Goal: Communication & Community: Connect with others

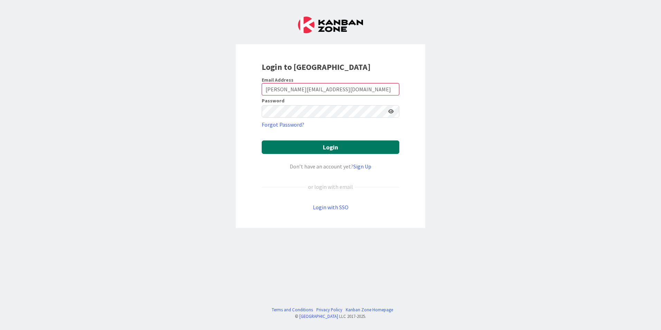
click at [309, 152] on button "Login" at bounding box center [331, 146] width 138 height 13
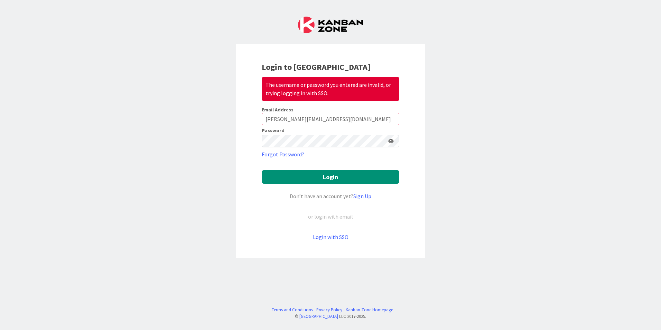
click at [393, 141] on icon at bounding box center [391, 141] width 6 height 5
click at [286, 118] on input "[PERSON_NAME][EMAIL_ADDRESS][DOMAIN_NAME]" at bounding box center [331, 119] width 138 height 12
click at [291, 119] on input "[PERSON_NAME][EMAIL_ADDRESS][DOMAIN_NAME]" at bounding box center [331, 119] width 138 height 12
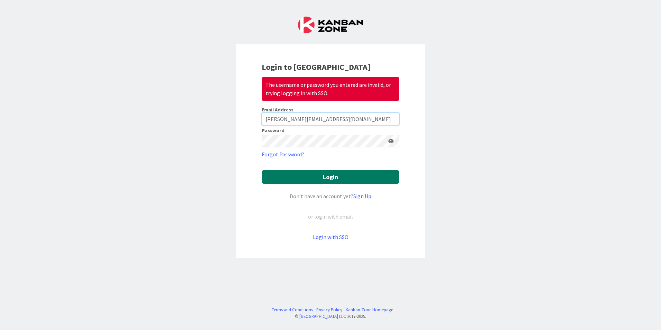
type input "[PERSON_NAME][EMAIL_ADDRESS][DOMAIN_NAME]"
click at [307, 173] on button "Login" at bounding box center [331, 176] width 138 height 13
click at [331, 175] on button "Login" at bounding box center [331, 176] width 138 height 13
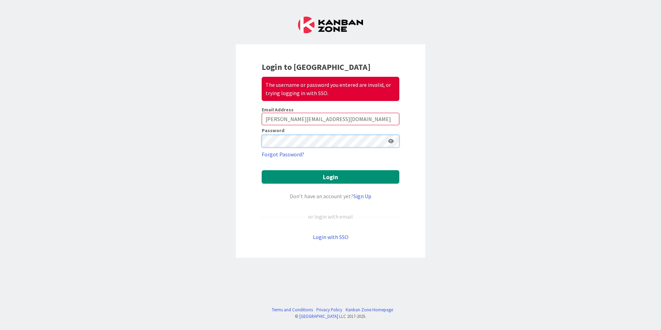
click at [262, 170] on button "Login" at bounding box center [331, 176] width 138 height 13
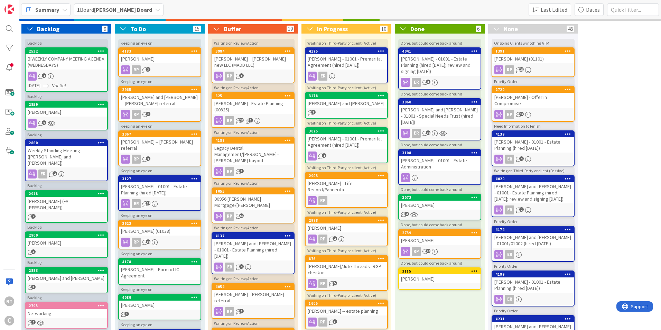
click at [60, 9] on div "Summary" at bounding box center [45, 9] width 49 height 12
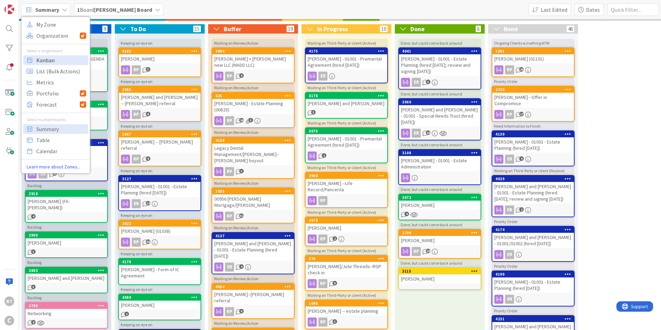
click at [57, 62] on span "Kanban" at bounding box center [61, 60] width 50 height 10
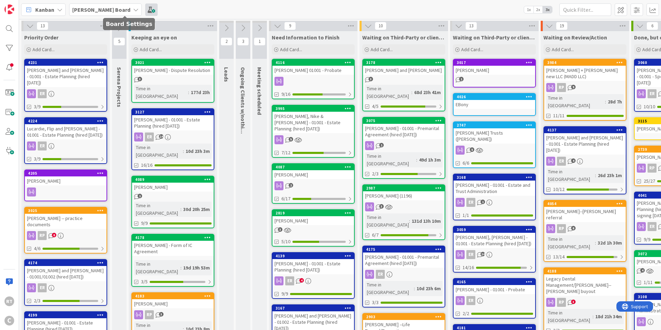
click at [145, 12] on span at bounding box center [151, 9] width 12 height 12
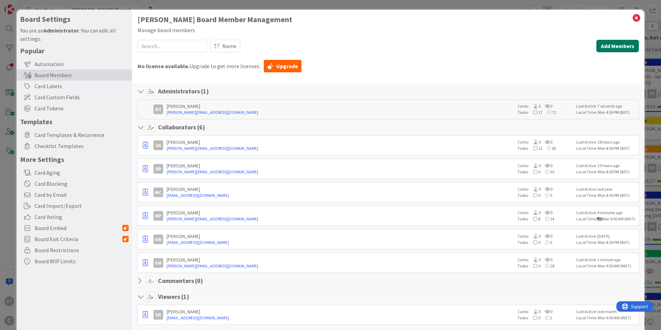
click at [600, 48] on button "Add Members" at bounding box center [618, 46] width 43 height 12
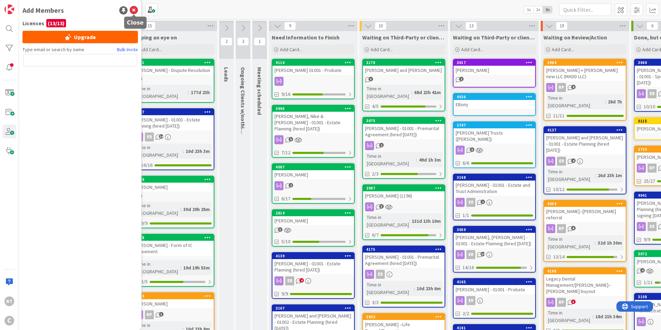
click at [136, 10] on icon at bounding box center [134, 10] width 8 height 8
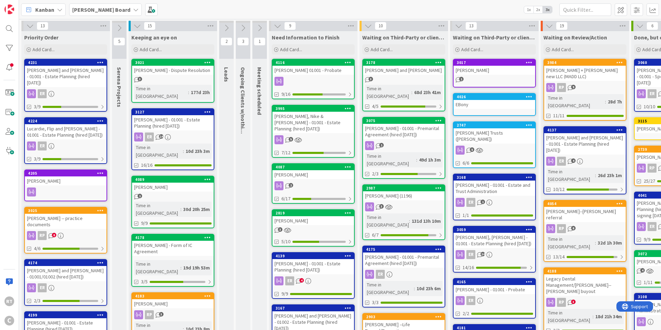
click at [132, 10] on div "[PERSON_NAME] Board 1x 2x 3x" at bounding box center [340, 9] width 642 height 19
click at [145, 10] on span at bounding box center [151, 9] width 12 height 12
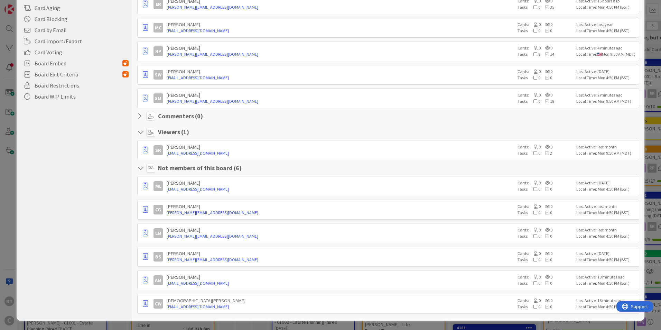
scroll to position [165, 0]
click at [215, 302] on div "[DEMOGRAPHIC_DATA][PERSON_NAME]" at bounding box center [341, 300] width 348 height 6
click at [144, 303] on icon "button" at bounding box center [145, 303] width 5 height 7
click at [175, 263] on p "Promote to Collaborator" at bounding box center [180, 265] width 48 height 5
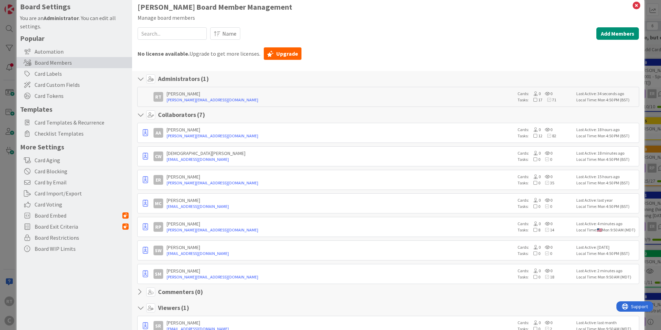
scroll to position [0, 0]
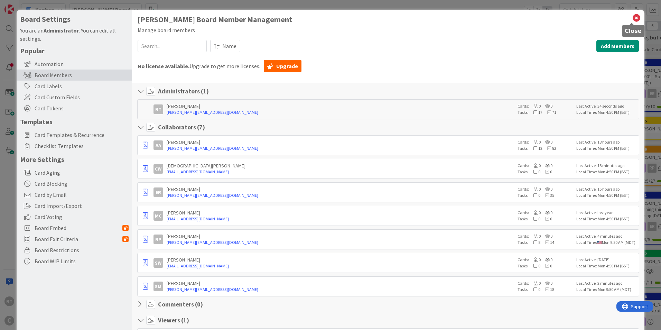
click at [632, 17] on icon at bounding box center [636, 18] width 9 height 10
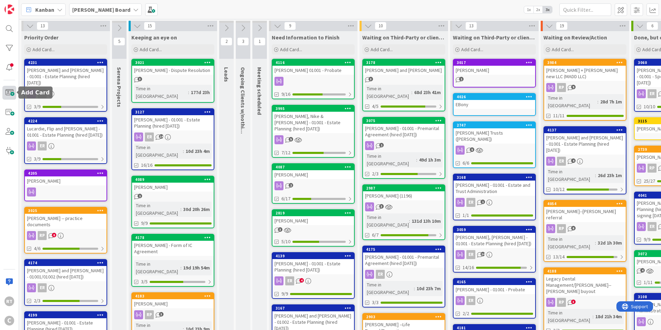
click at [11, 91] on span at bounding box center [9, 93] width 14 height 14
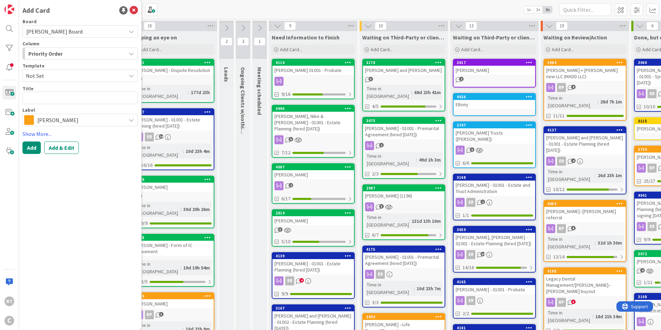
click at [74, 121] on span "[PERSON_NAME]" at bounding box center [79, 120] width 85 height 10
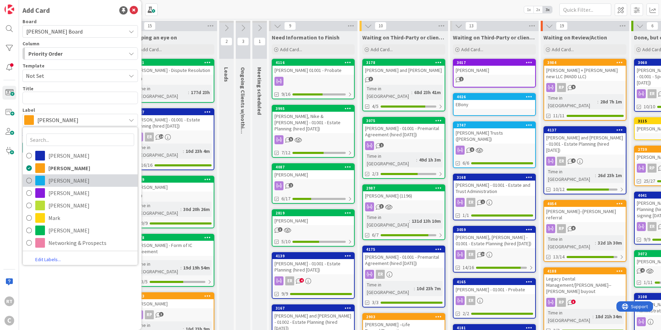
drag, startPoint x: 56, startPoint y: 183, endPoint x: 52, endPoint y: 175, distance: 9.1
click at [56, 183] on span "[PERSON_NAME]" at bounding box center [91, 180] width 86 height 10
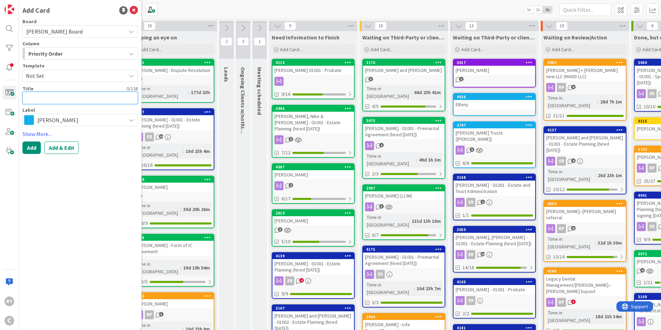
click at [48, 97] on textarea at bounding box center [80, 98] width 116 height 12
type textarea "x"
type textarea "I"
type textarea "x"
type textarea "Ih"
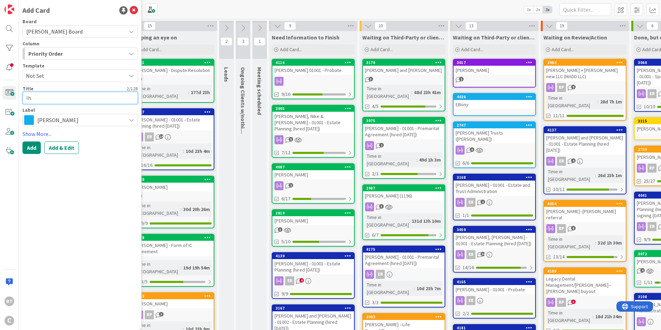
type textarea "x"
type textarea "Ihe"
type textarea "x"
type textarea "Ih"
type textarea "x"
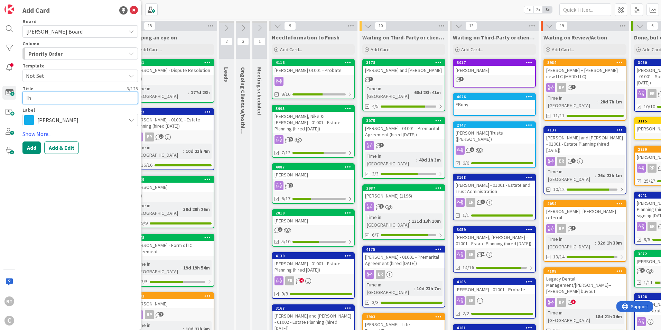
type textarea "Ihl"
type textarea "x"
type textarea "[PERSON_NAME]"
type textarea "x"
type textarea "Ihlen"
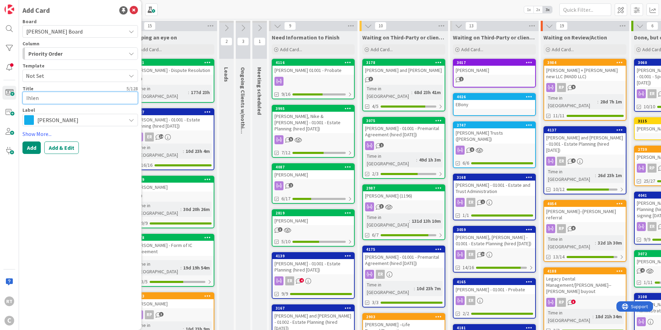
type textarea "x"
type textarea "Ihlenf"
type textarea "x"
type textarea "Ihlenfe"
type textarea "x"
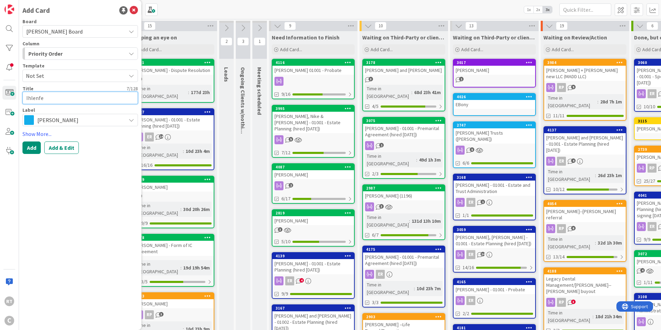
type textarea "Ihlenfel"
type textarea "x"
type textarea "[PERSON_NAME]"
type textarea "x"
type textarea "[PERSON_NAME],"
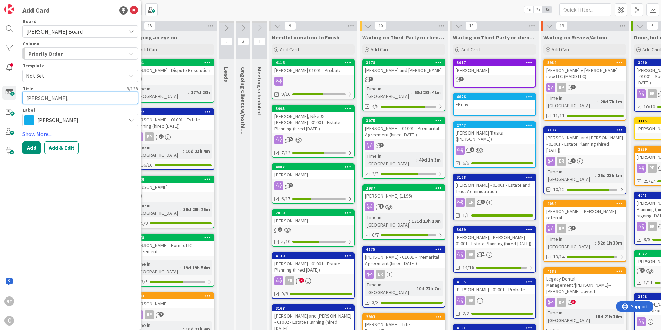
type textarea "x"
type textarea "[PERSON_NAME],"
type textarea "x"
type textarea "[PERSON_NAME], B"
type textarea "x"
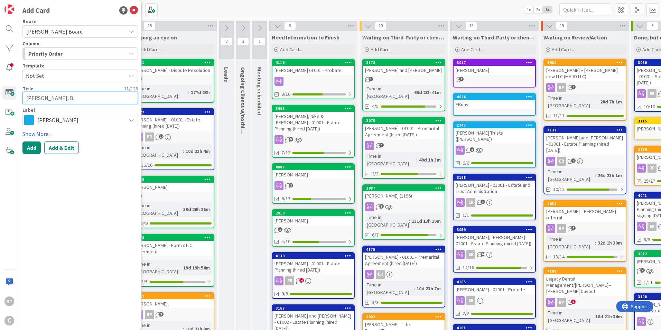
type textarea "[PERSON_NAME]"
type textarea "x"
type textarea "[PERSON_NAME], Bar"
type textarea "x"
type textarea "[PERSON_NAME]"
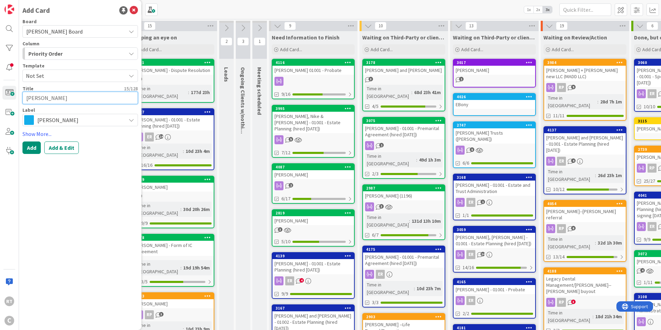
type textarea "x"
type textarea "[PERSON_NAME]"
type textarea "x"
type textarea "[PERSON_NAME][GEOGRAPHIC_DATA]"
type textarea "x"
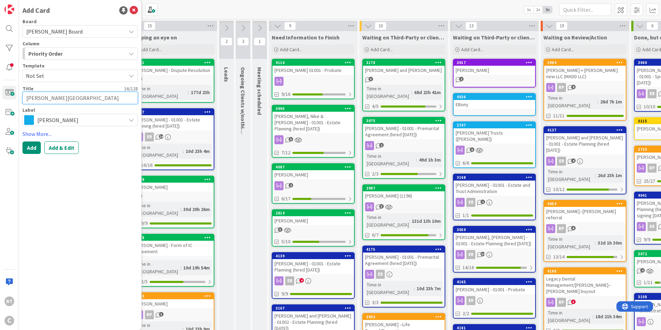
type textarea "[PERSON_NAME]"
type textarea "x"
type textarea "[PERSON_NAME]"
type textarea "x"
type textarea "[PERSON_NAME]"
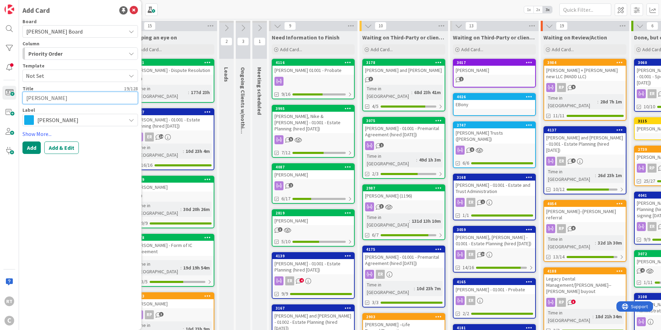
type textarea "x"
type textarea "[PERSON_NAME]"
type textarea "x"
type textarea "[PERSON_NAME]"
type textarea "x"
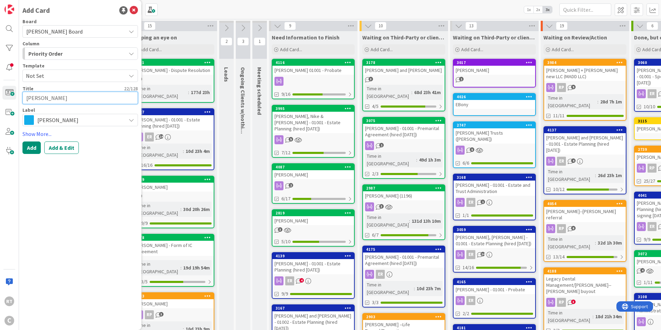
type textarea "[PERSON_NAME]"
type textarea "x"
type textarea "[PERSON_NAME] and"
type textarea "x"
type textarea "[PERSON_NAME] and C"
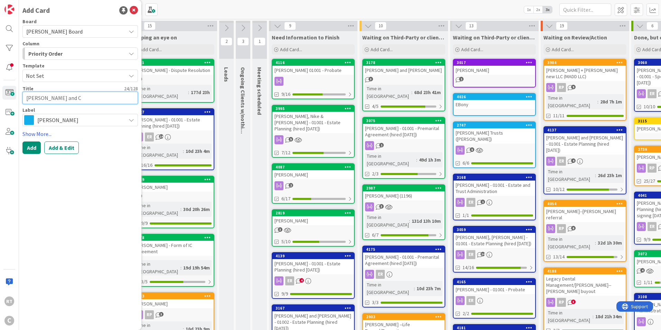
type textarea "x"
type textarea "[PERSON_NAME] and [PERSON_NAME]"
type textarea "x"
type textarea "[PERSON_NAME] and [PERSON_NAME]"
type textarea "x"
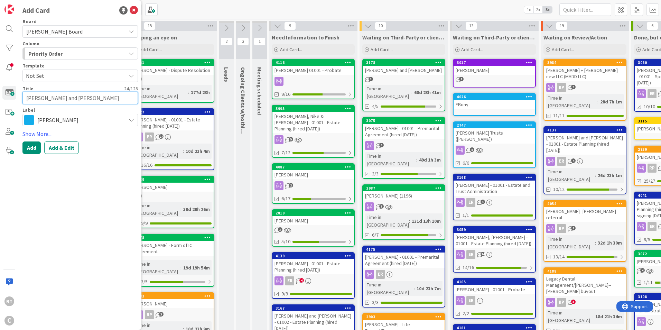
type textarea "[PERSON_NAME] and [PERSON_NAME]"
type textarea "x"
type textarea "[PERSON_NAME] and [PERSON_NAME]"
type textarea "x"
type textarea "[PERSON_NAME] and [PERSON_NAME]"
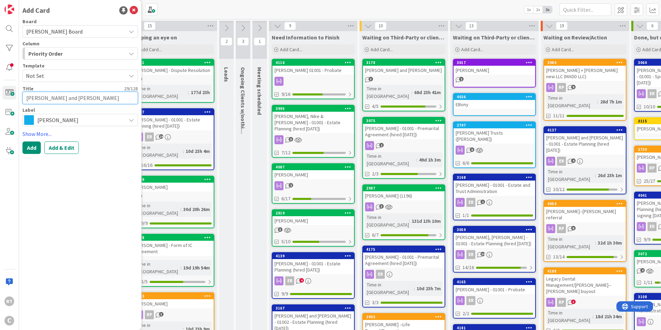
type textarea "x"
type textarea "[PERSON_NAME] and [PERSON_NAME]"
click at [32, 147] on button "Add" at bounding box center [31, 147] width 18 height 12
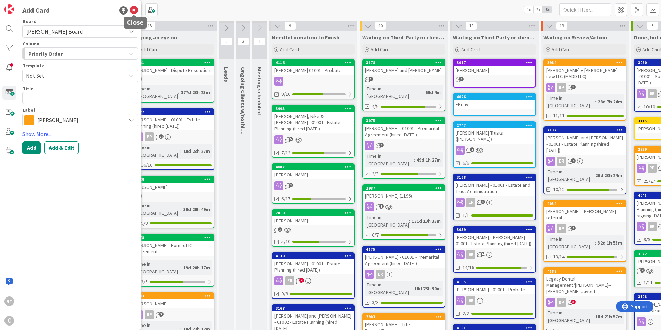
click at [135, 10] on icon at bounding box center [134, 10] width 8 height 8
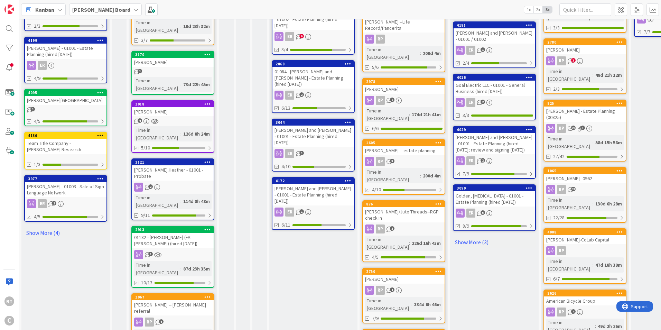
scroll to position [268, 0]
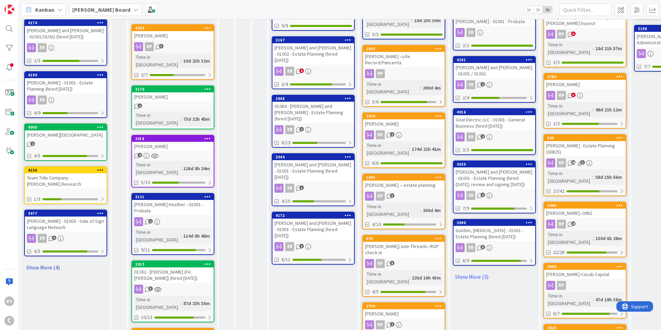
click at [55, 262] on link "Show More (4)" at bounding box center [65, 267] width 83 height 11
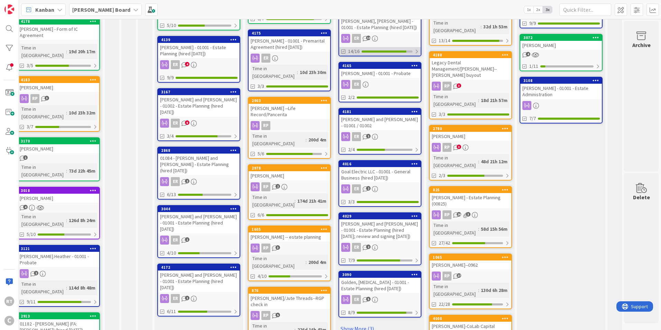
scroll to position [311, 120]
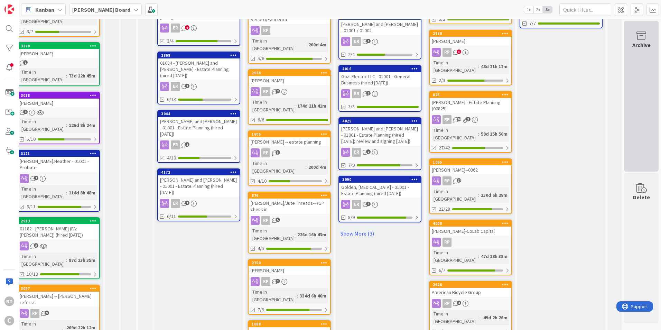
click at [648, 93] on div "Archive" at bounding box center [641, 96] width 35 height 151
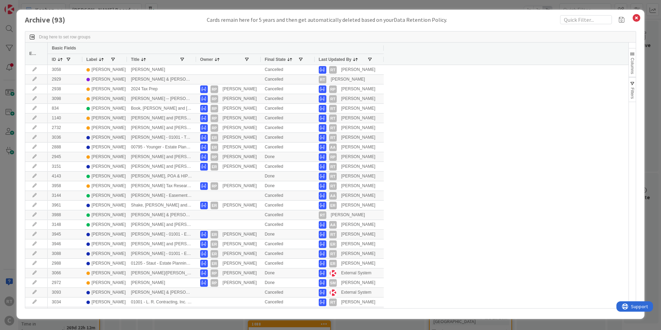
click at [103, 57] on div "Label" at bounding box center [98, 59] width 24 height 7
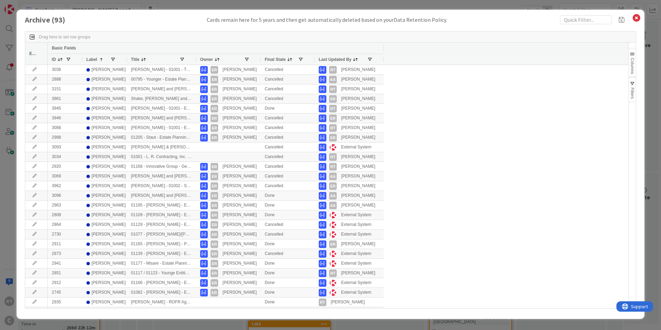
click at [103, 57] on div "Label 1" at bounding box center [98, 59] width 24 height 7
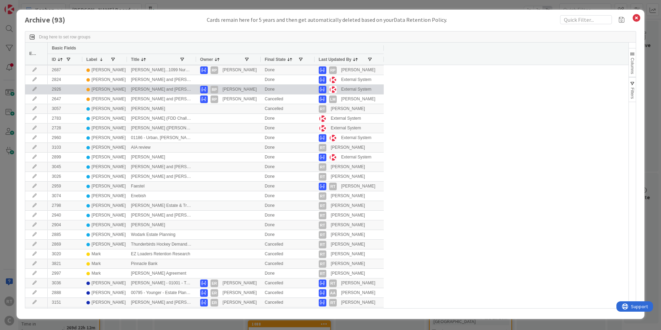
scroll to position [242, 0]
